Goal: Transaction & Acquisition: Purchase product/service

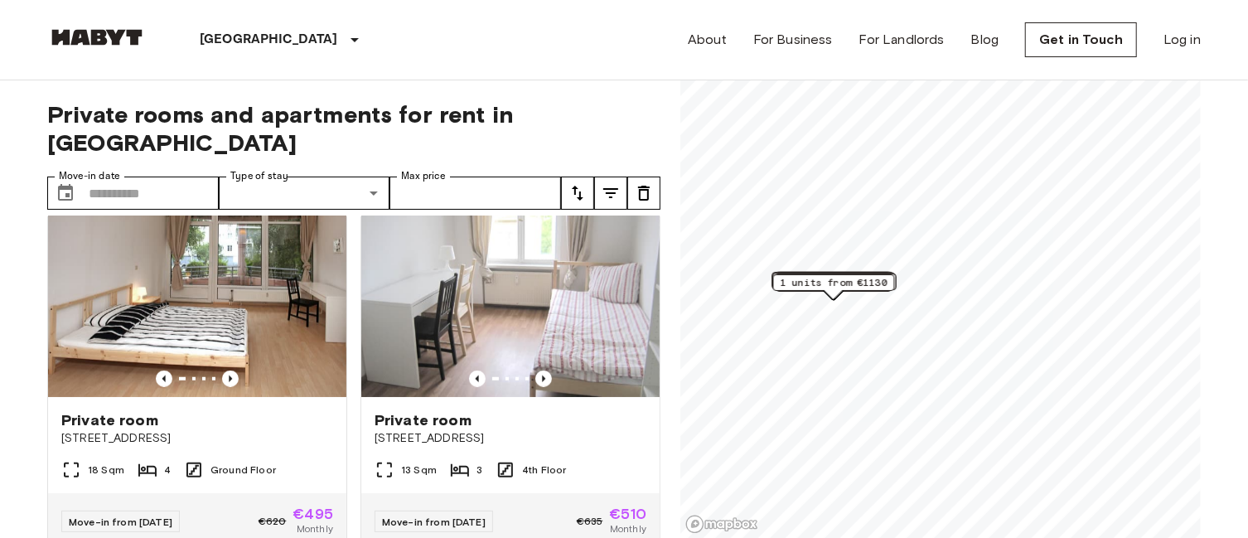
scroll to position [769, 0]
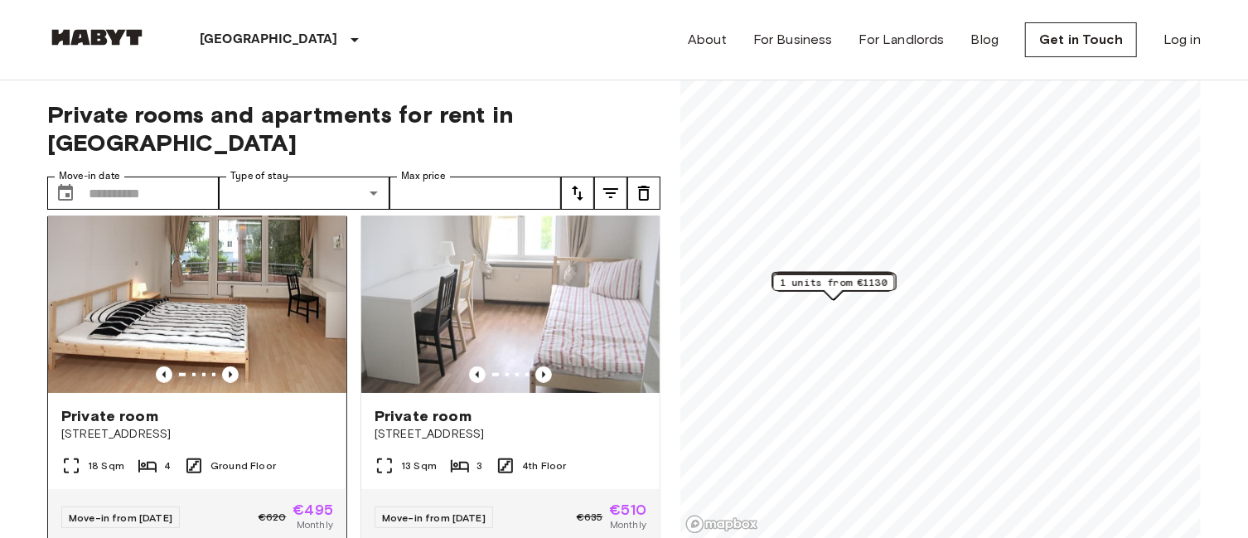
click at [226, 351] on img at bounding box center [197, 293] width 298 height 199
click at [224, 366] on icon "Previous image" at bounding box center [230, 374] width 17 height 17
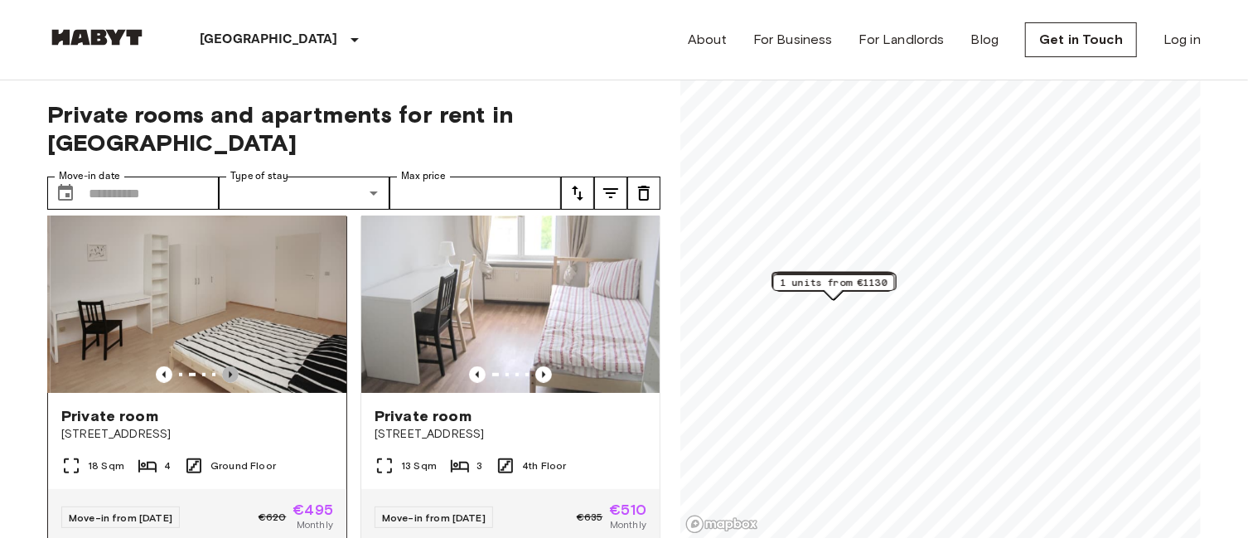
click at [224, 366] on icon "Previous image" at bounding box center [230, 374] width 17 height 17
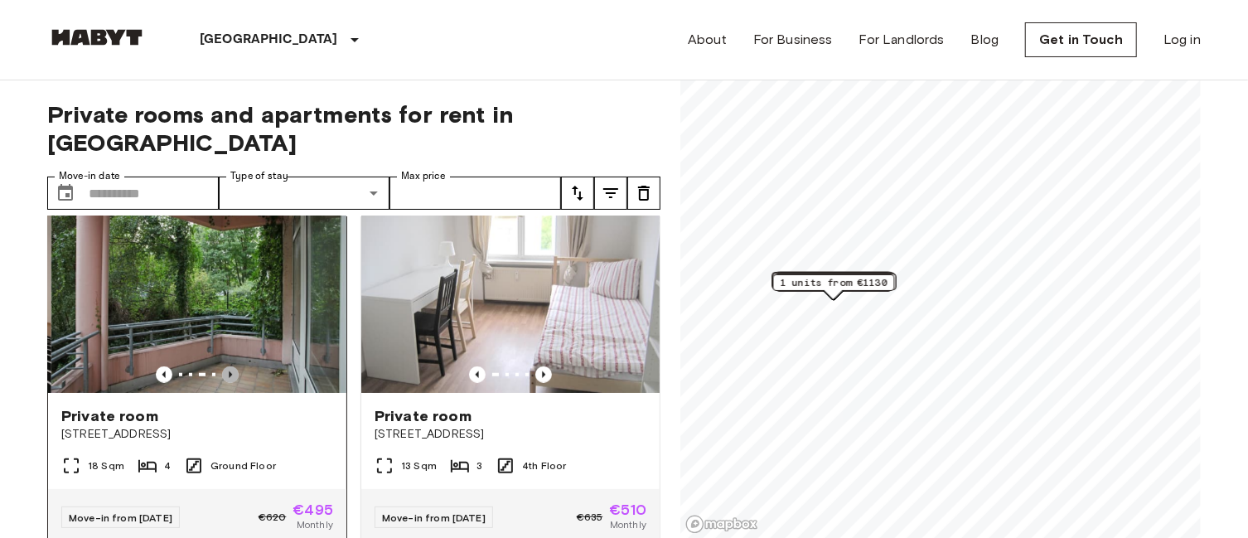
click at [224, 366] on icon "Previous image" at bounding box center [230, 374] width 17 height 17
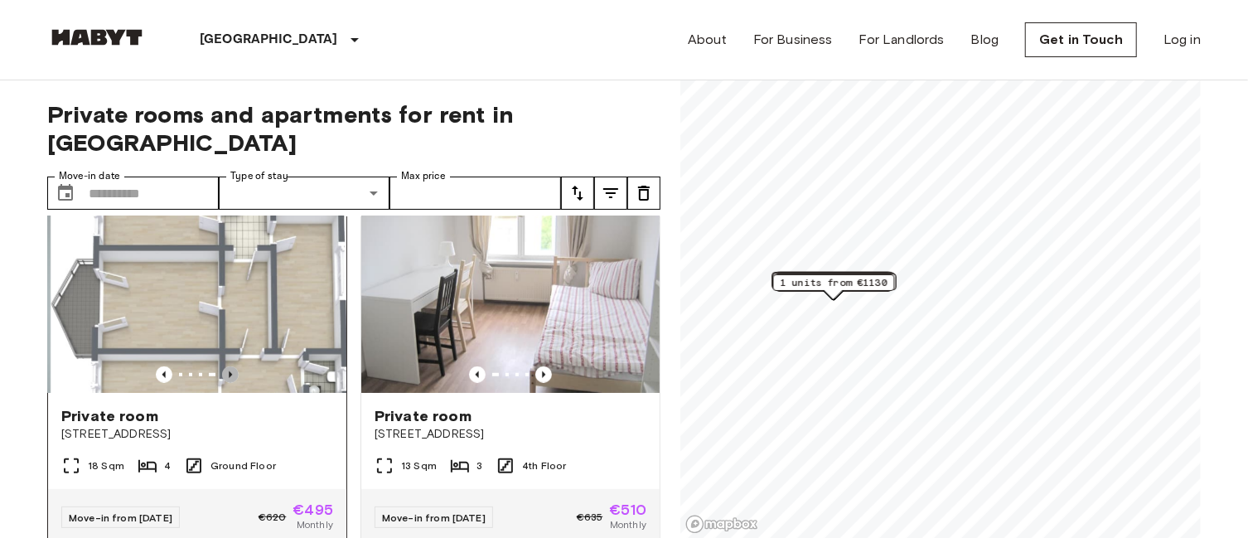
click at [224, 366] on icon "Previous image" at bounding box center [230, 374] width 17 height 17
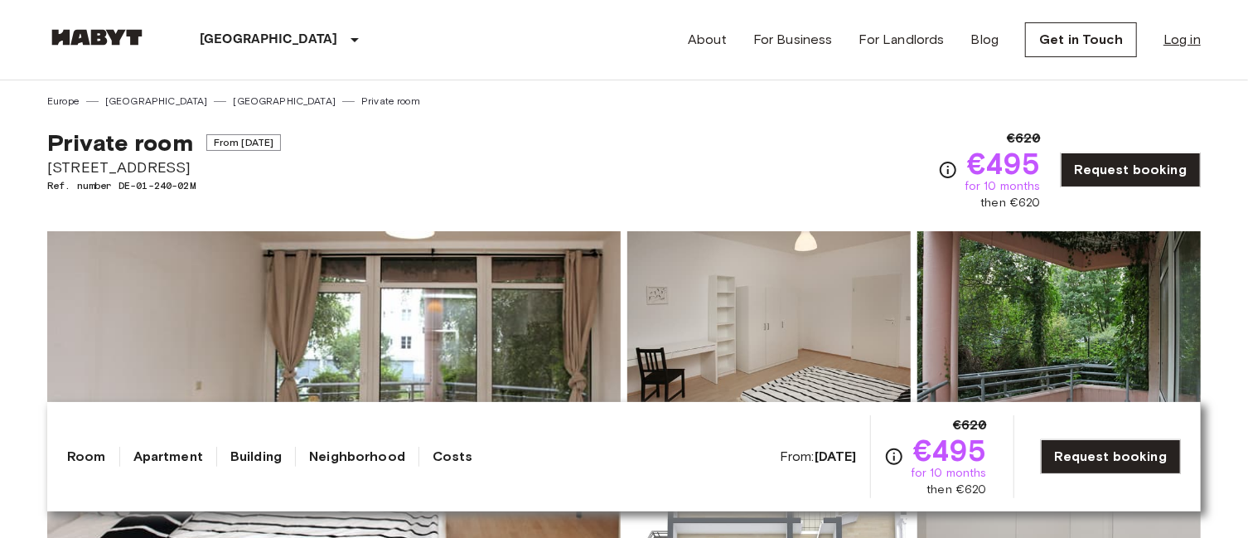
click at [1186, 33] on link "Log in" at bounding box center [1182, 40] width 37 height 20
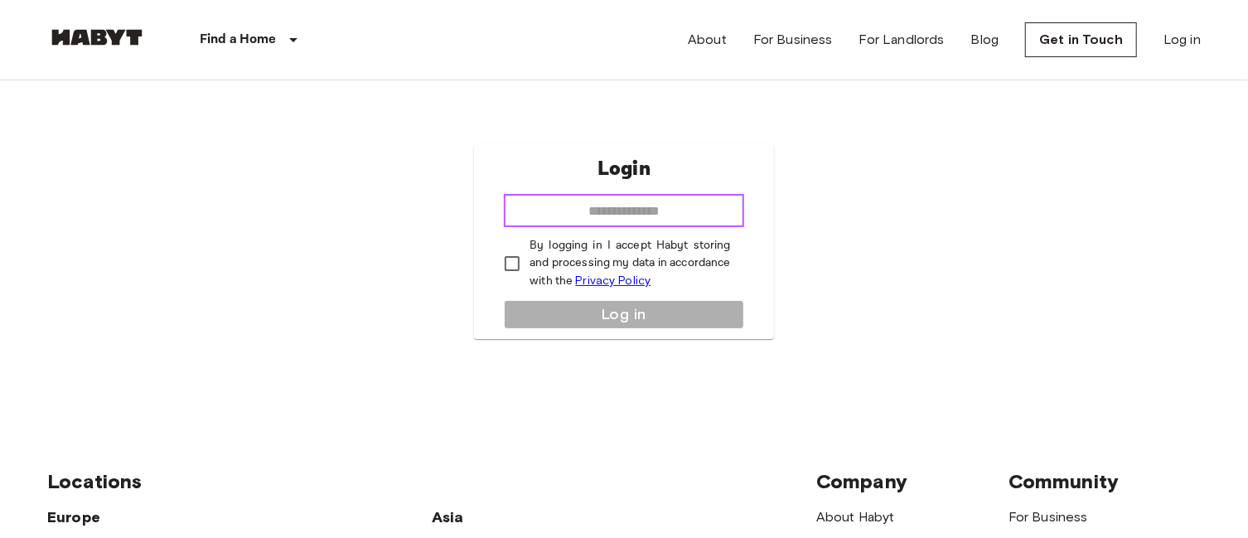
click at [585, 208] on input "email" at bounding box center [624, 210] width 240 height 33
click at [603, 207] on input "email" at bounding box center [624, 210] width 240 height 33
type input "**********"
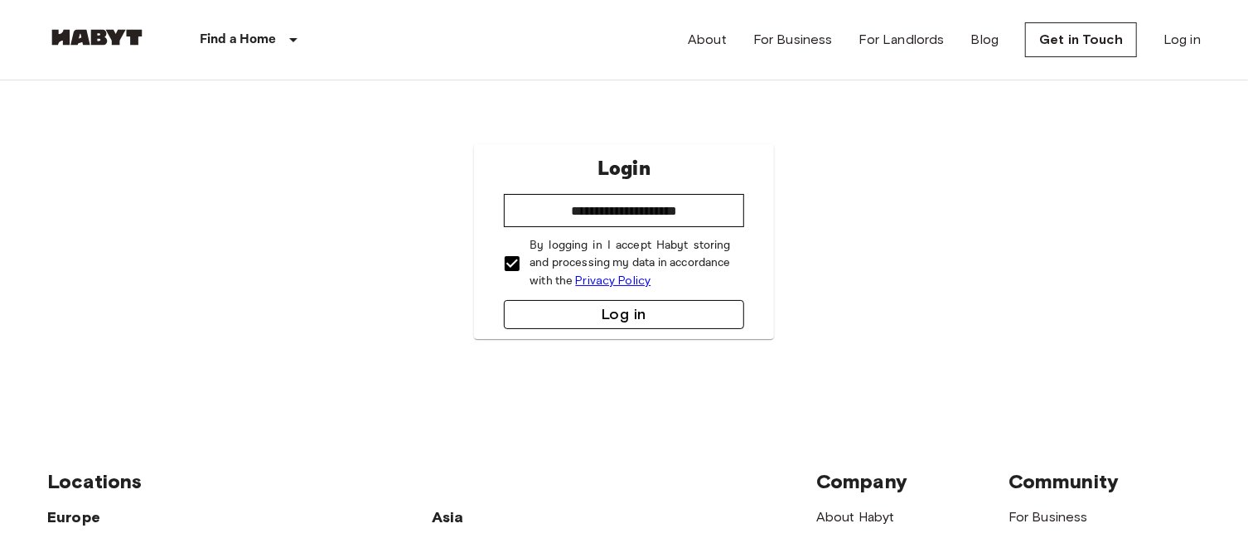
click at [653, 303] on button "Log in" at bounding box center [624, 314] width 240 height 29
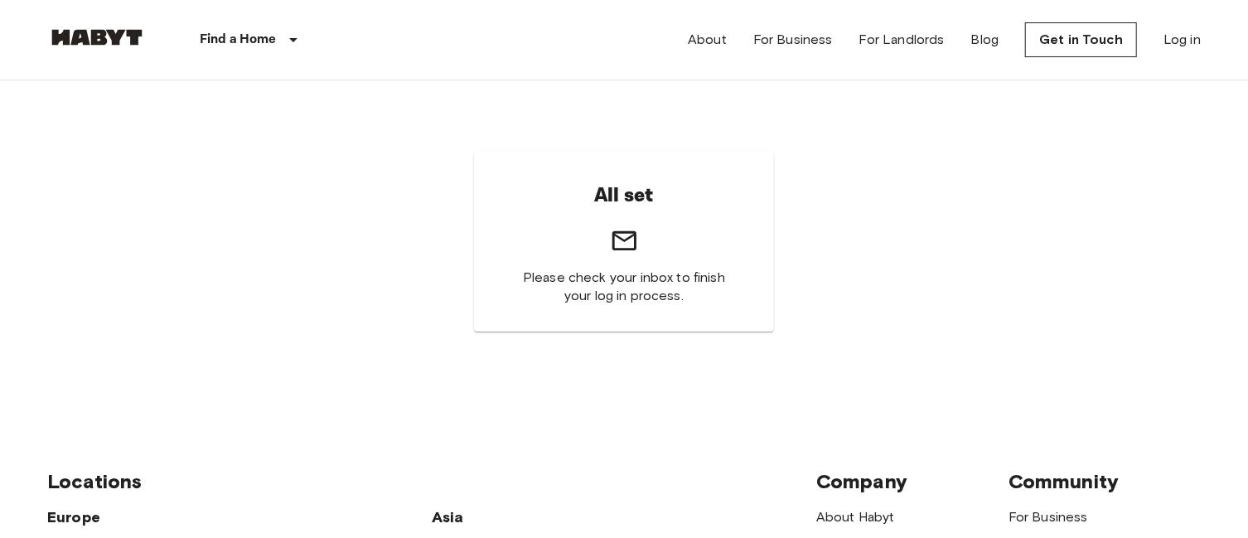
click at [100, 38] on img at bounding box center [96, 37] width 99 height 17
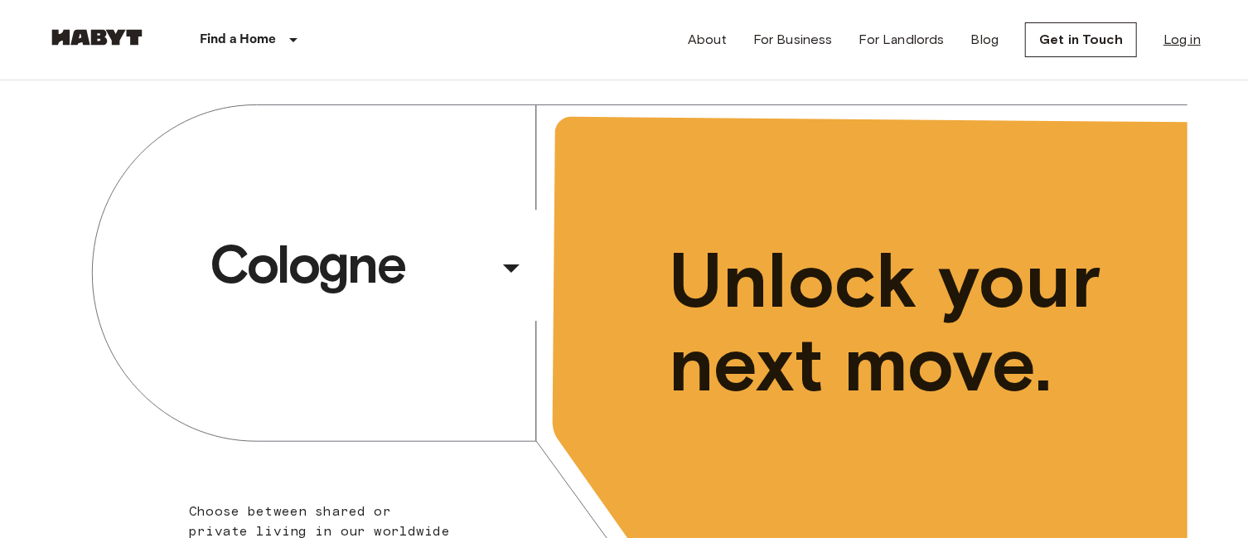
click at [1191, 46] on link "Log in" at bounding box center [1182, 40] width 37 height 20
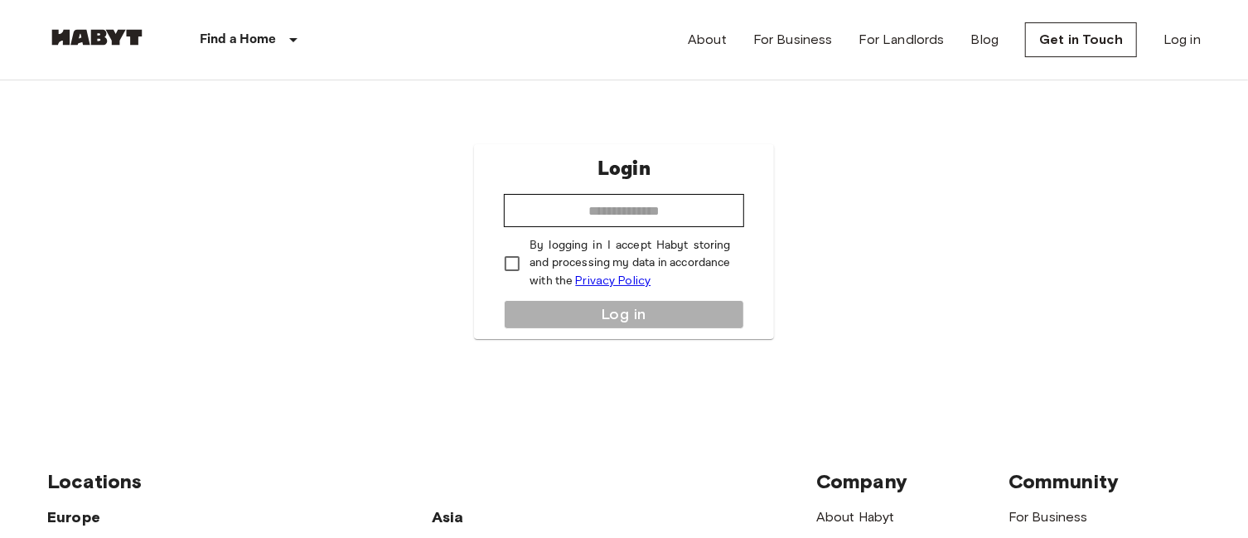
click at [113, 46] on link at bounding box center [96, 40] width 99 height 22
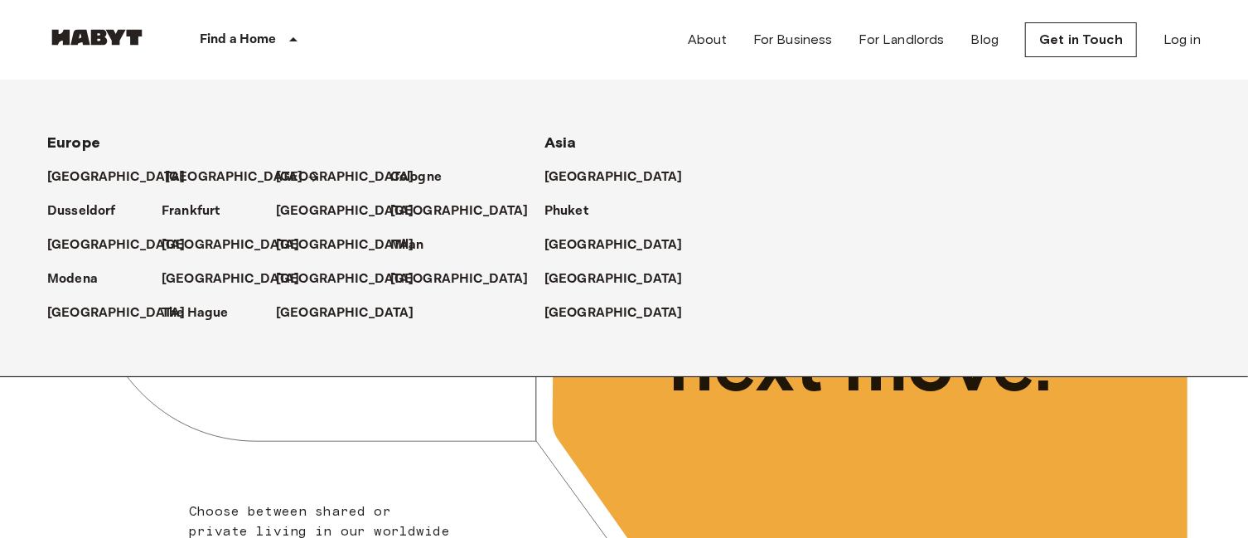
click at [185, 173] on p "[GEOGRAPHIC_DATA]" at bounding box center [234, 177] width 138 height 20
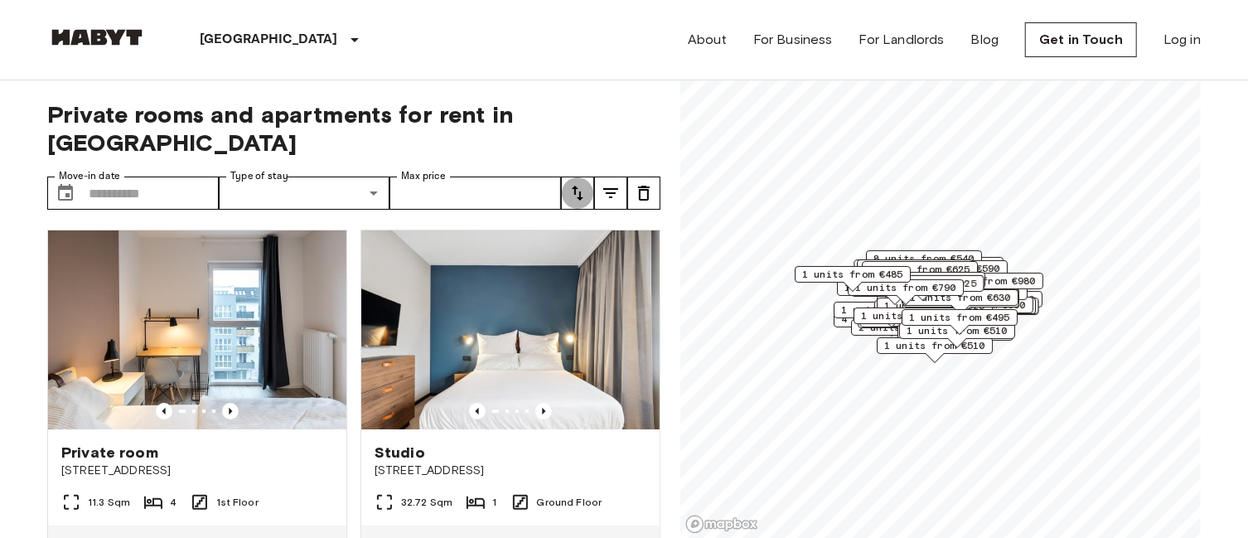
click at [574, 186] on icon "tune" at bounding box center [578, 193] width 12 height 15
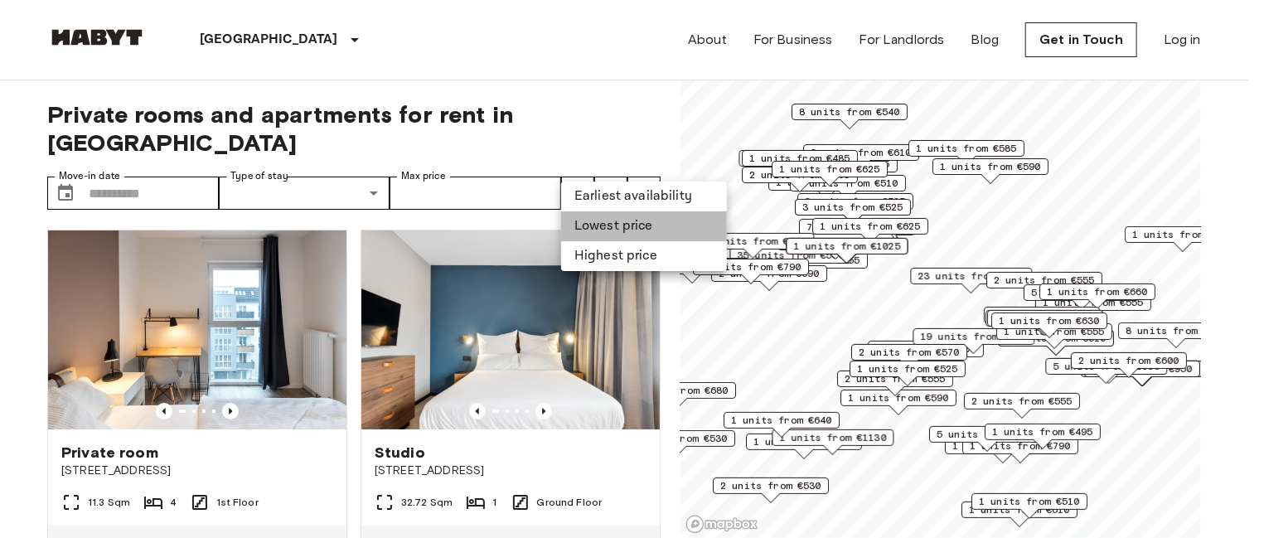
click at [623, 216] on li "Lowest price" at bounding box center [644, 226] width 166 height 30
